Goal: Information Seeking & Learning: Learn about a topic

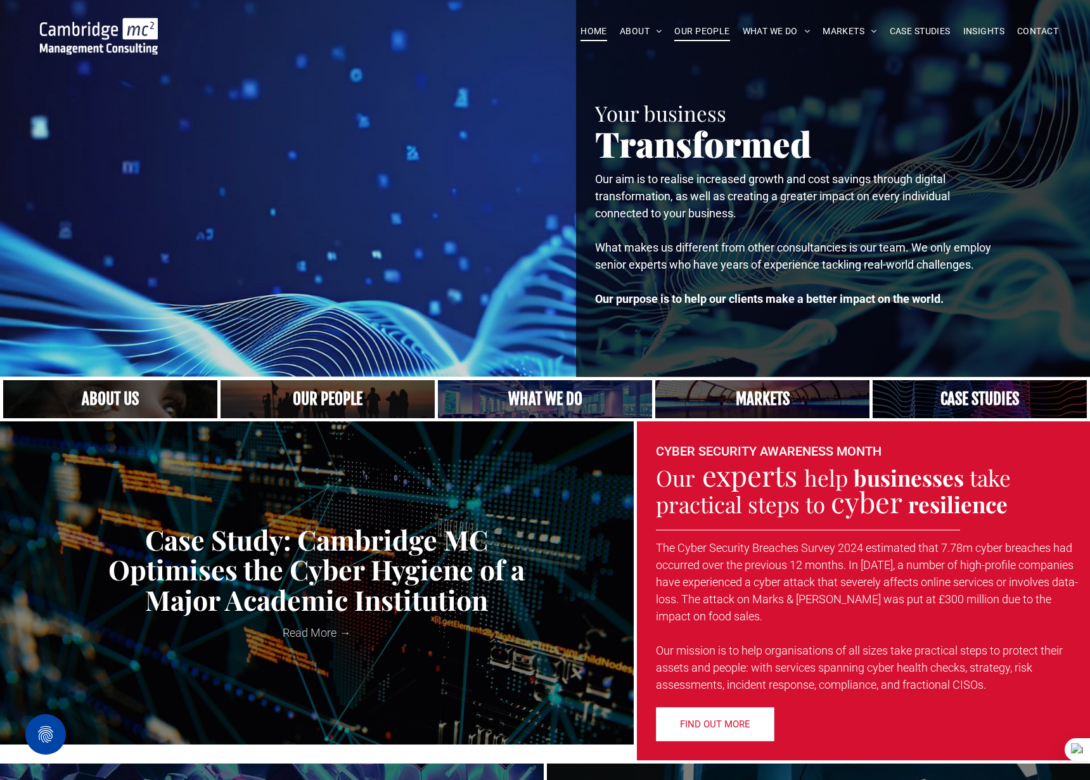
click at [690, 25] on span "OUR PEOPLE" at bounding box center [701, 32] width 55 height 20
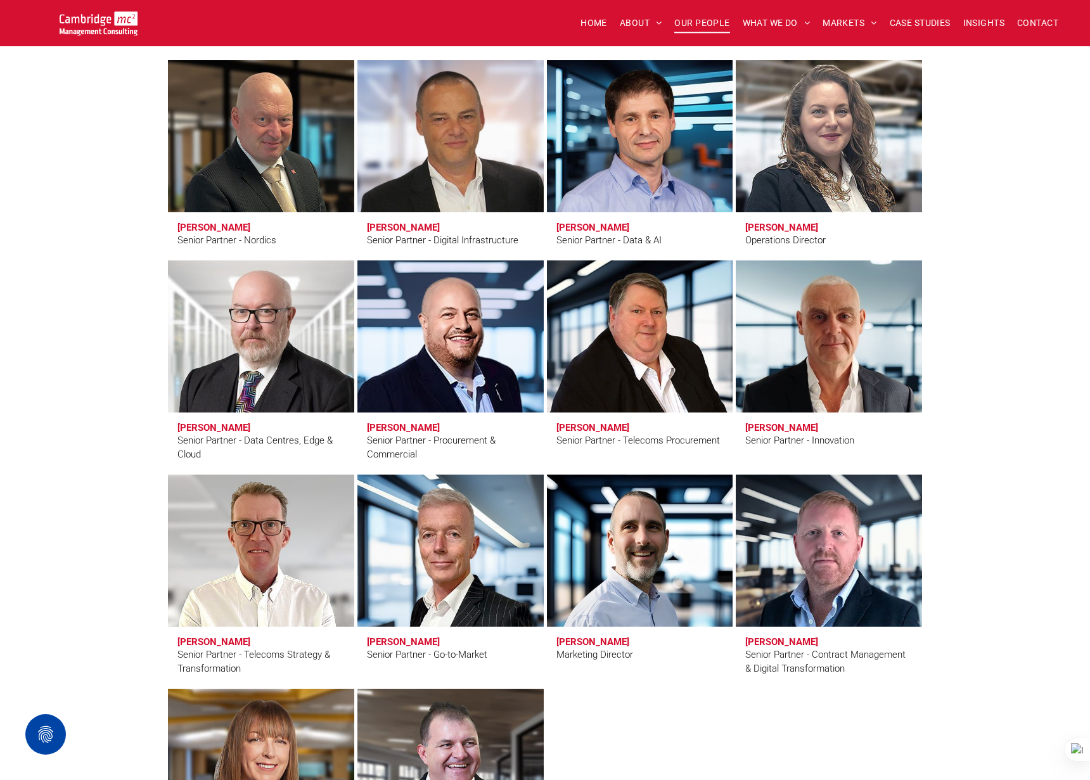
scroll to position [1680, 0]
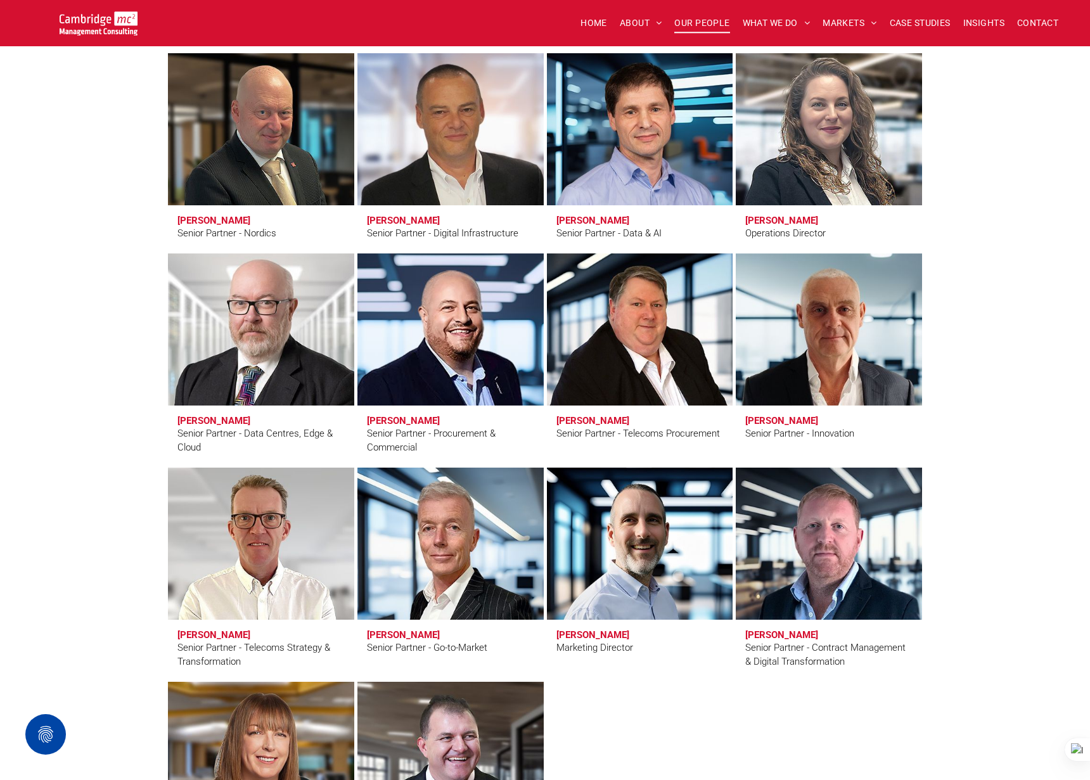
drag, startPoint x: 119, startPoint y: 394, endPoint x: 193, endPoint y: 362, distance: 80.6
click at [119, 393] on div "Senior Partners Erling Aronsveen Senior Partner - Nordics Andy Bax Senior Partn…" at bounding box center [545, 461] width 1090 height 983
click at [227, 349] on link "Duncan Clubb" at bounding box center [260, 329] width 197 height 161
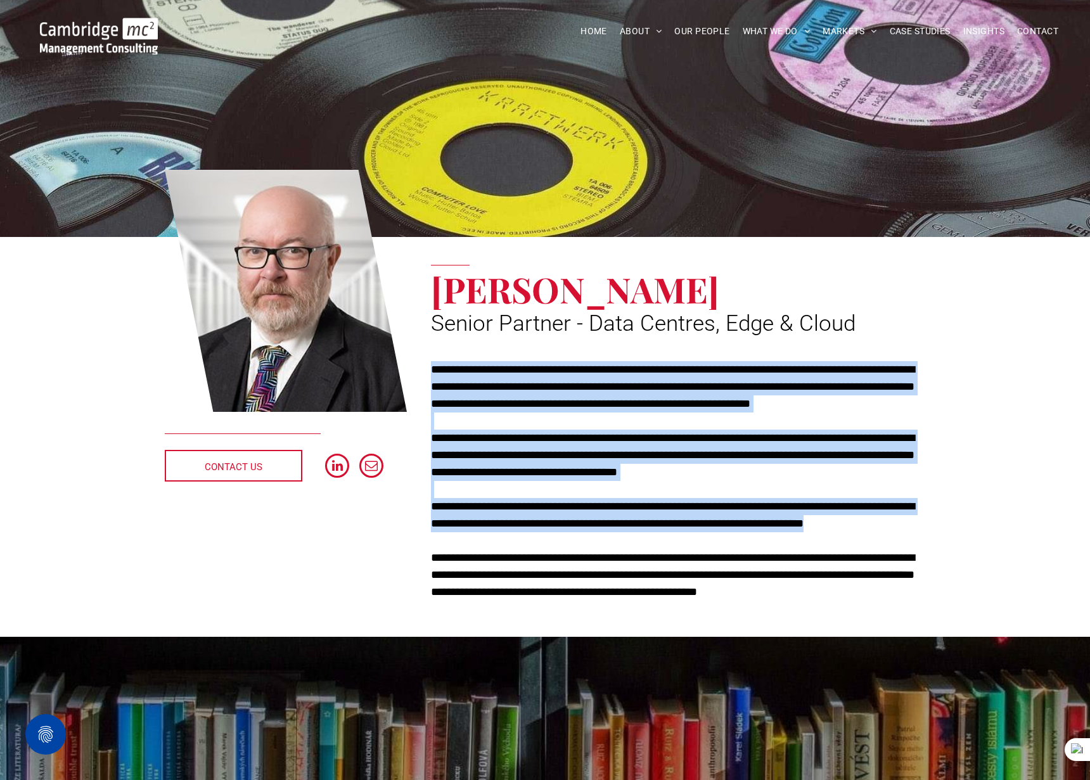
drag, startPoint x: 432, startPoint y: 367, endPoint x: 889, endPoint y: 522, distance: 482.4
click at [889, 522] on div "**********" at bounding box center [678, 481] width 494 height 240
copy div "**********"
click at [137, 39] on img at bounding box center [99, 36] width 118 height 37
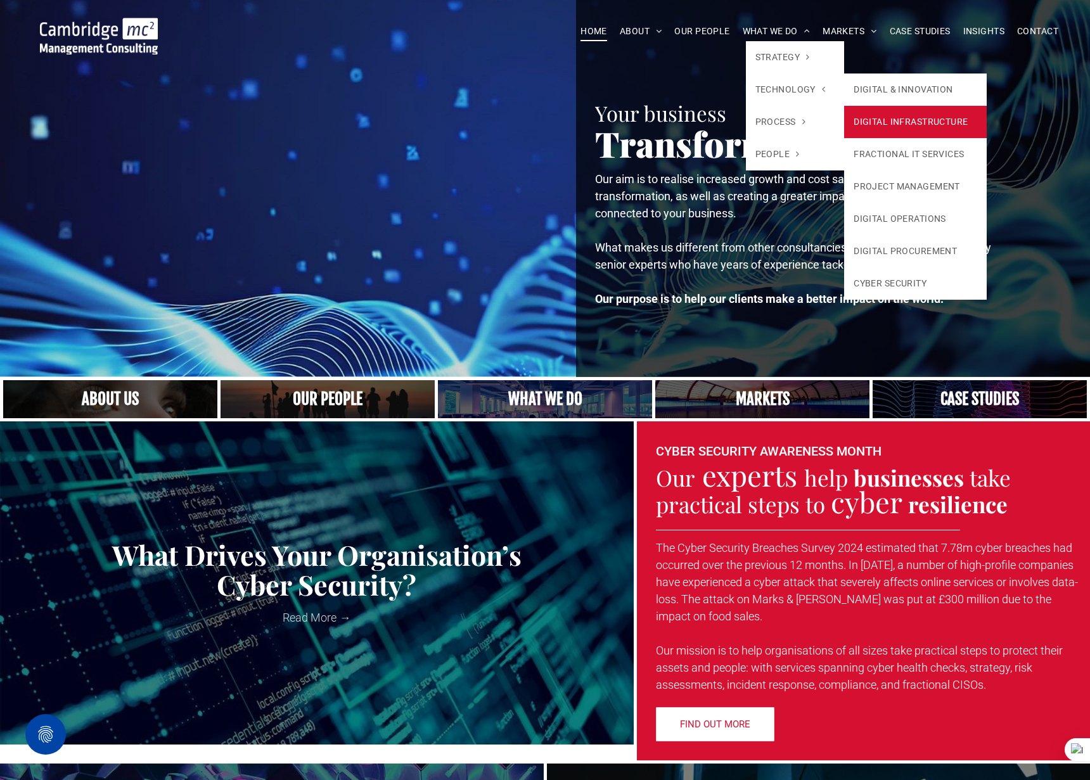
click at [873, 114] on link "DIGITAL INFRASTRUCTURE" at bounding box center [915, 122] width 143 height 32
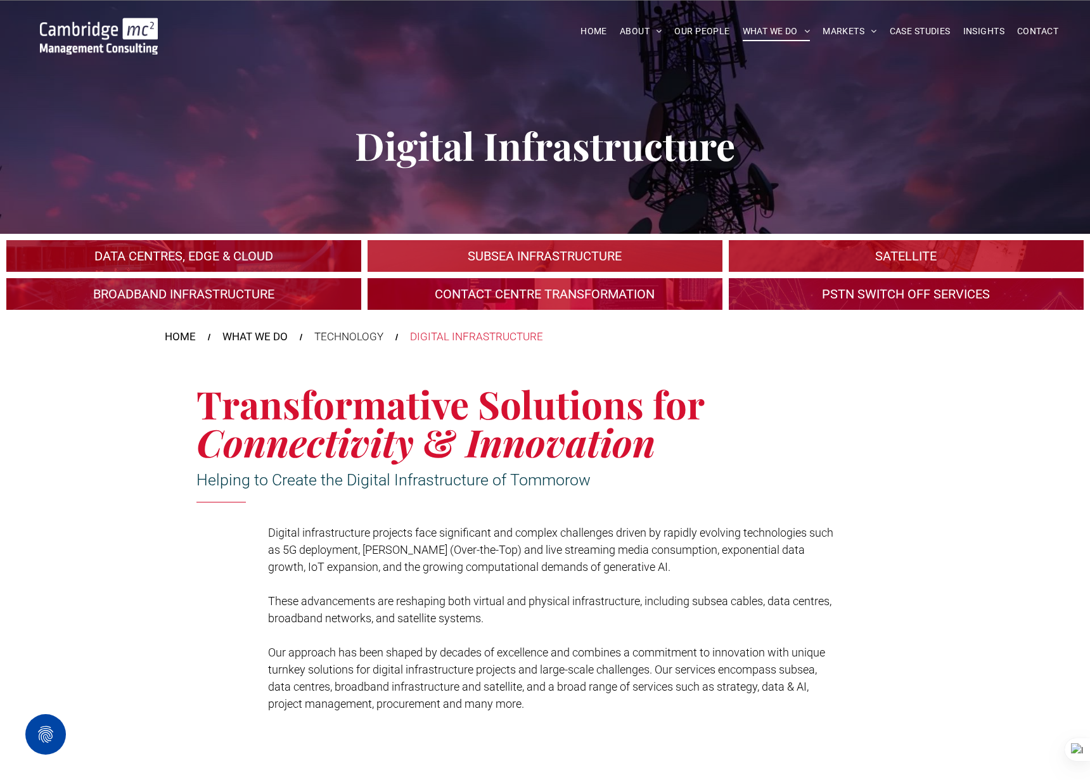
click at [240, 254] on link "An industrial plant" at bounding box center [184, 257] width 376 height 34
